Goal: Task Accomplishment & Management: Manage account settings

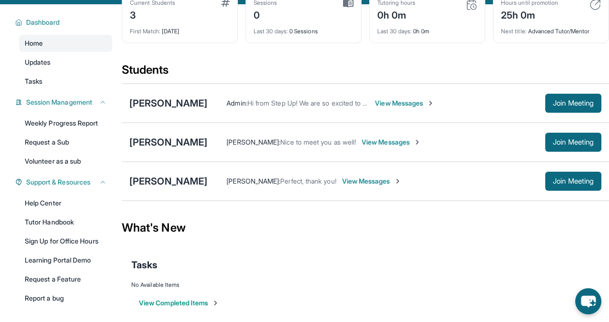
scroll to position [78, 0]
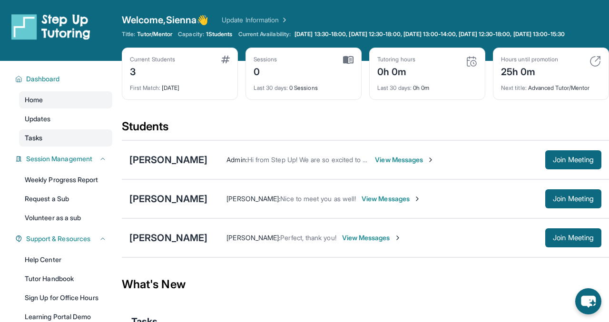
click at [37, 143] on span "Tasks" at bounding box center [34, 138] width 18 height 10
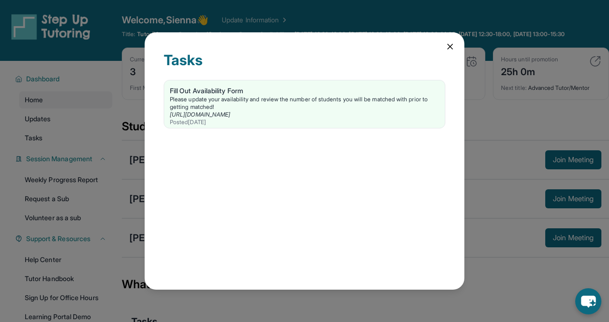
click at [453, 45] on icon at bounding box center [450, 47] width 10 height 10
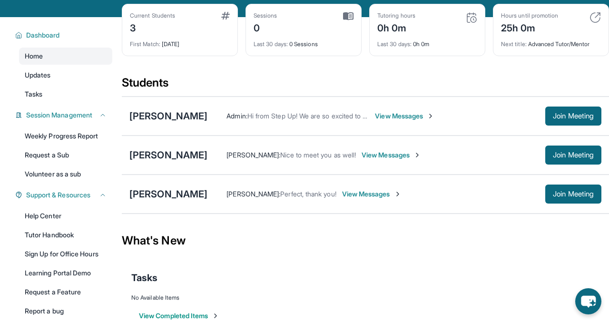
scroll to position [62, 0]
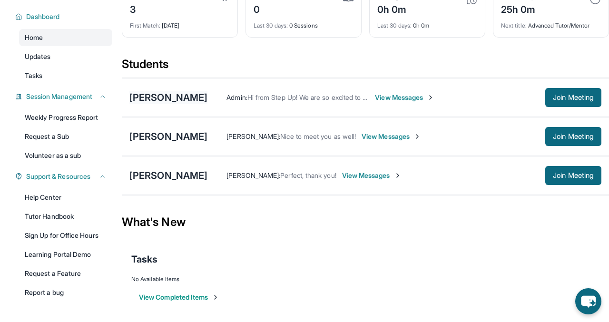
click at [160, 100] on div "[PERSON_NAME]" at bounding box center [168, 97] width 78 height 13
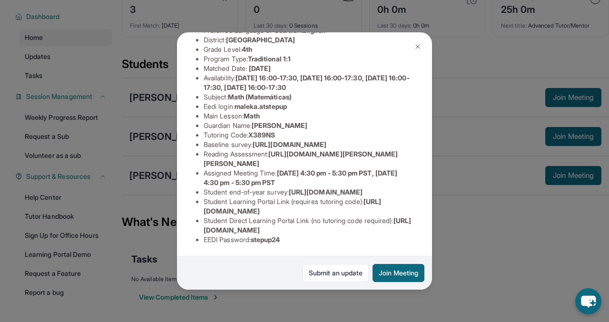
scroll to position [161, 0]
click at [420, 47] on img at bounding box center [418, 47] width 8 height 8
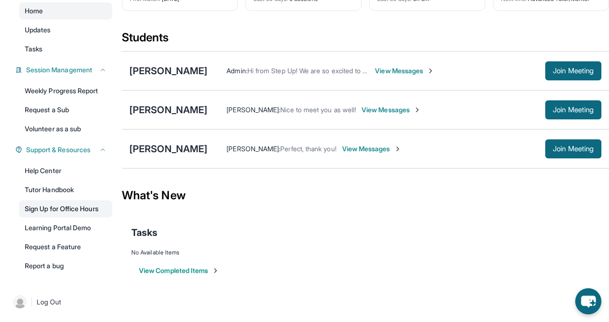
scroll to position [0, 0]
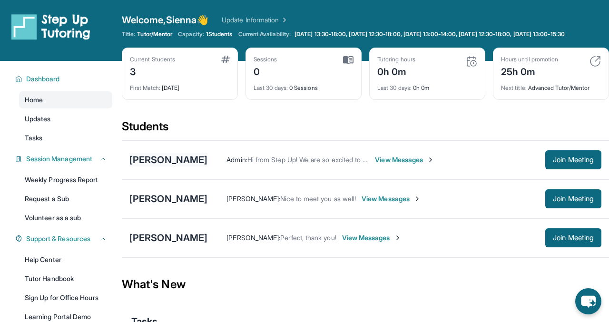
click at [181, 163] on div "[PERSON_NAME]" at bounding box center [168, 159] width 78 height 13
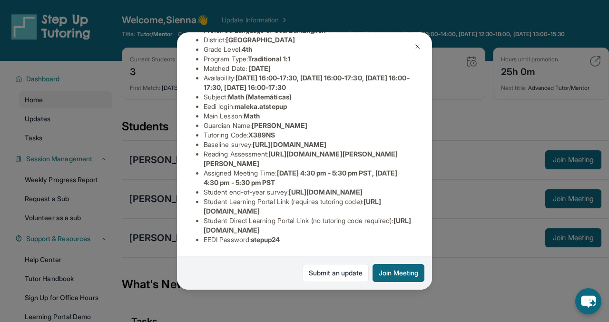
scroll to position [161, 0]
drag, startPoint x: 205, startPoint y: 231, endPoint x: 371, endPoint y: 230, distance: 166.0
click at [371, 230] on span "https://student-portal.stepuptutoring.org/student/X389NS" at bounding box center [307, 225] width 207 height 18
drag, startPoint x: 402, startPoint y: 230, endPoint x: 194, endPoint y: 229, distance: 208.3
click at [194, 229] on div "Malek Almutarreb Guardian: Muna Aezah Student Information https://student-porta…" at bounding box center [304, 161] width 255 height 258
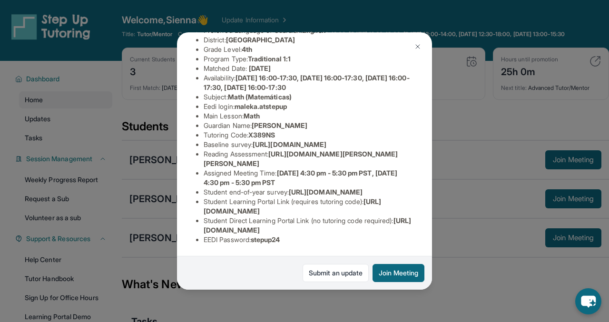
copy span "https://student-portal.stepuptutoring.org/student/X389NS"
click at [418, 47] on img at bounding box center [418, 47] width 8 height 8
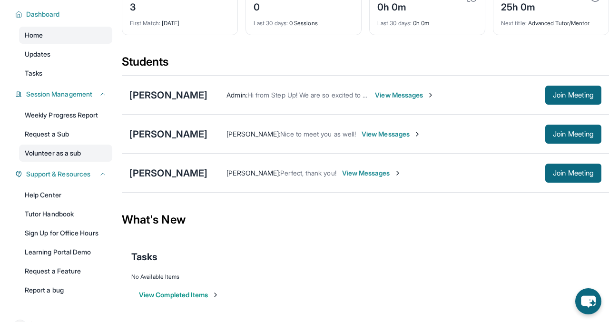
scroll to position [0, 0]
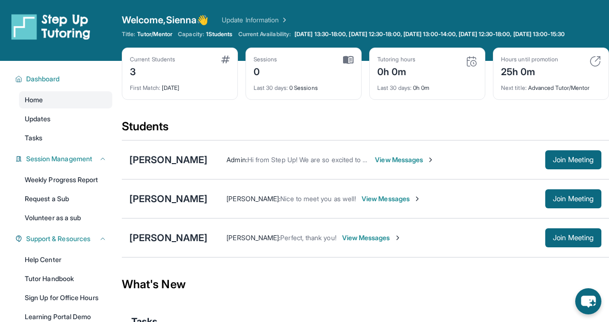
click at [159, 154] on div "Malek Almutarreb Admin : Hi from Step Up! We are so excited to match you with o…" at bounding box center [365, 159] width 487 height 39
click at [159, 166] on div "[PERSON_NAME]" at bounding box center [168, 159] width 78 height 13
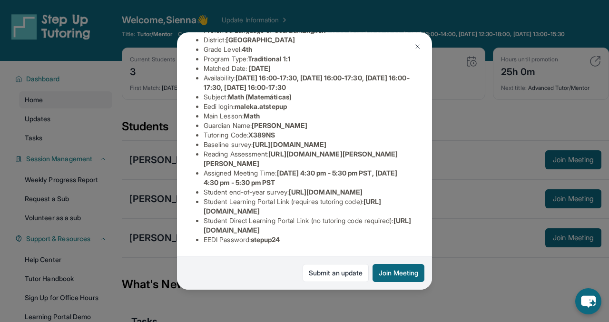
scroll to position [161, 1]
click at [418, 41] on button at bounding box center [417, 46] width 19 height 19
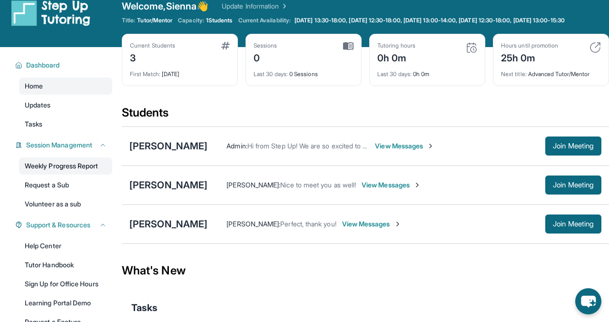
scroll to position [0, 0]
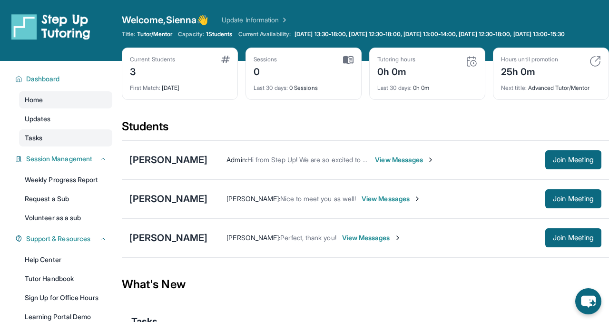
click at [87, 140] on link "Tasks" at bounding box center [65, 137] width 93 height 17
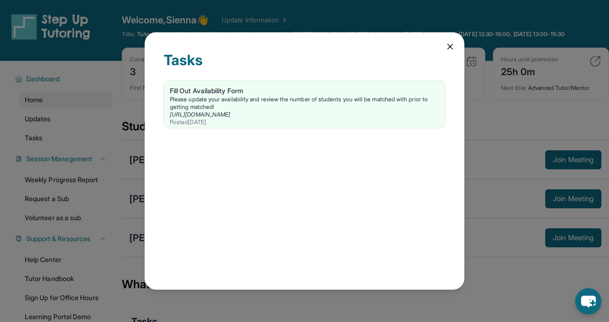
click at [453, 49] on icon at bounding box center [450, 47] width 10 height 10
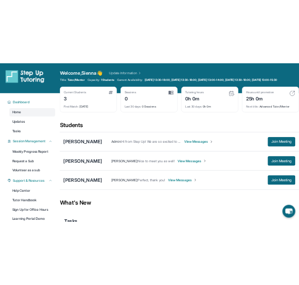
scroll to position [97, 0]
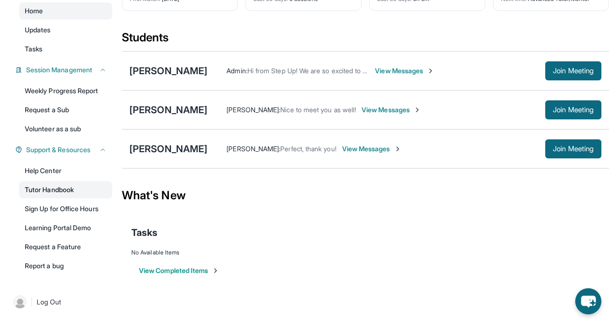
click at [82, 194] on link "Tutor Handbook" at bounding box center [65, 189] width 93 height 17
click at [199, 66] on div "[PERSON_NAME]" at bounding box center [168, 70] width 78 height 13
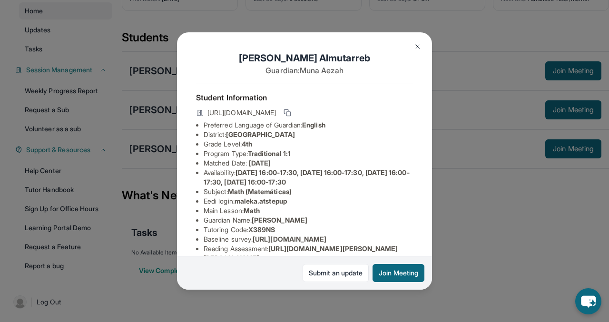
click at [420, 43] on img at bounding box center [418, 47] width 8 height 8
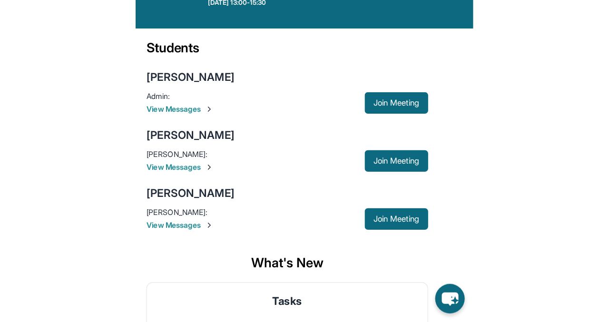
scroll to position [68, 0]
